Goal: Task Accomplishment & Management: Complete application form

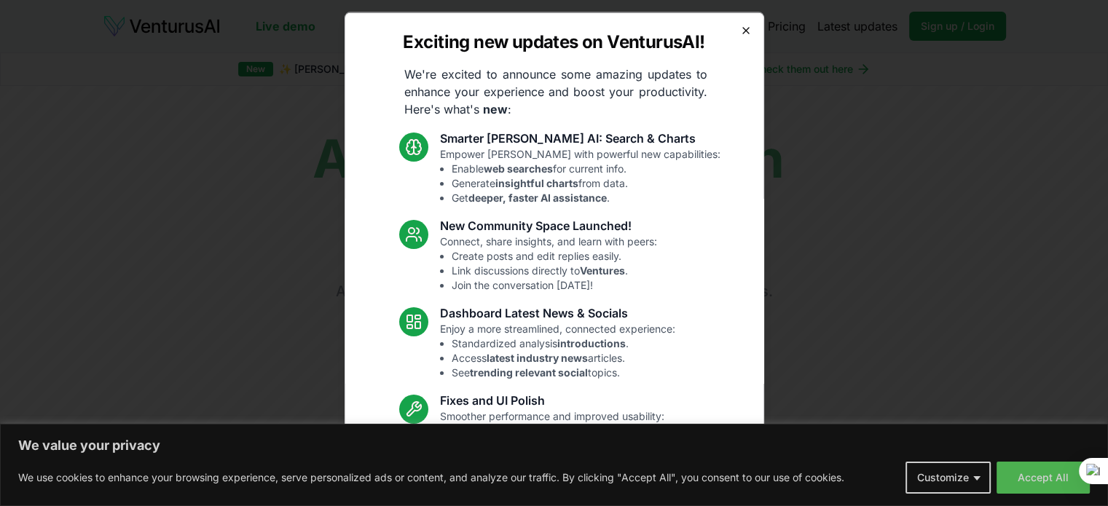
click at [740, 26] on icon "button" at bounding box center [746, 30] width 12 height 12
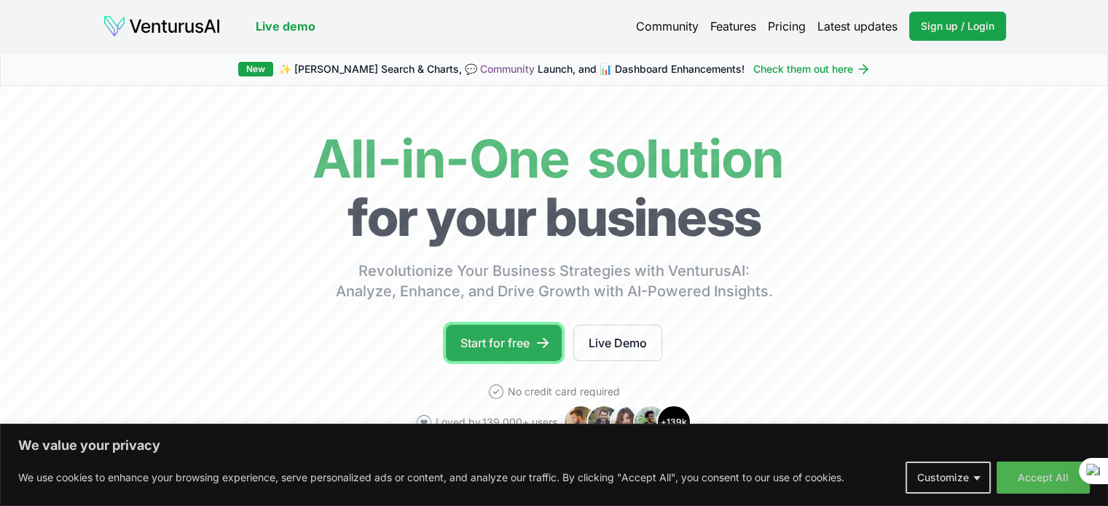
click at [486, 345] on link "Start for free" at bounding box center [504, 343] width 116 height 36
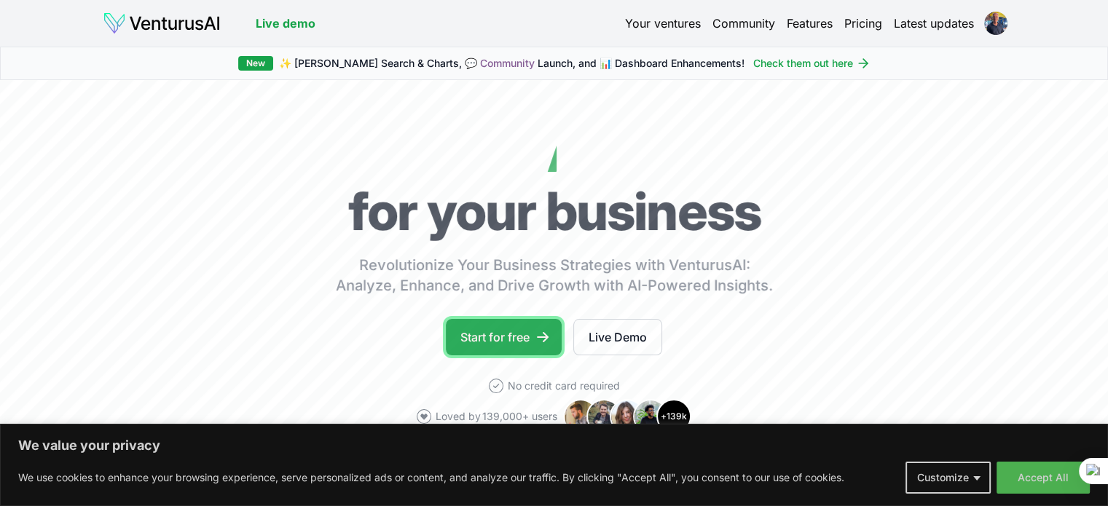
drag, startPoint x: 0, startPoint y: 0, endPoint x: 518, endPoint y: 328, distance: 613.1
click at [518, 328] on link "Start for free" at bounding box center [504, 337] width 116 height 36
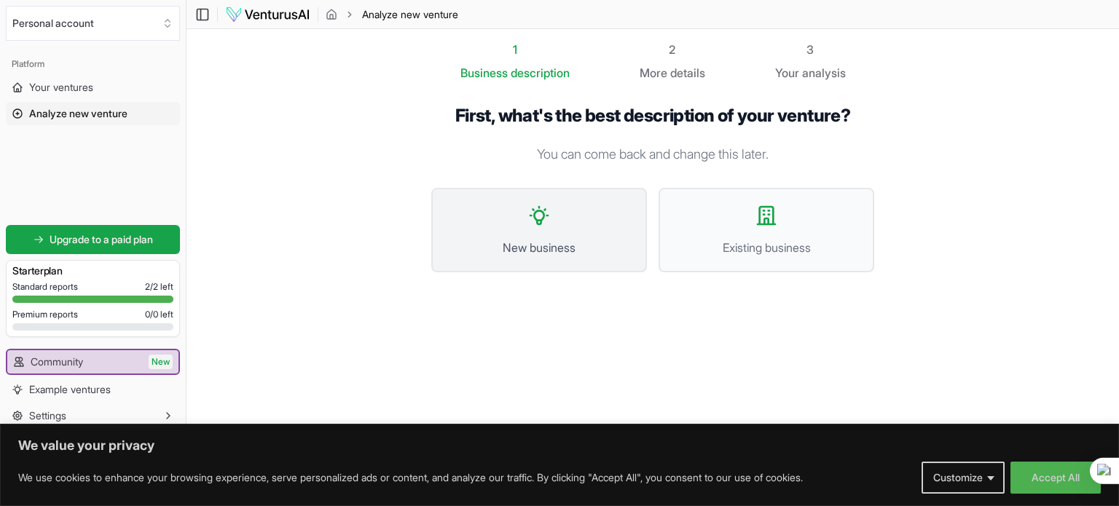
click at [538, 253] on span "New business" at bounding box center [539, 247] width 184 height 17
